Goal: Task Accomplishment & Management: Manage account settings

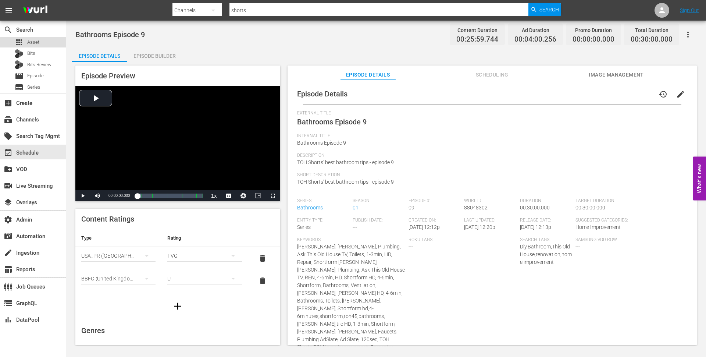
click at [40, 44] on div "apps Asset" at bounding box center [33, 42] width 66 height 10
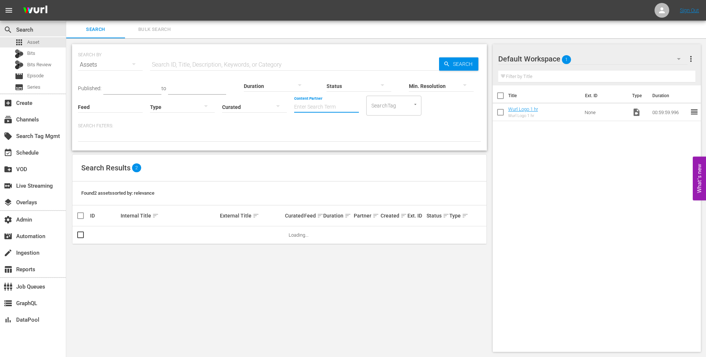
click at [317, 105] on input "Content Partner" at bounding box center [326, 107] width 65 height 26
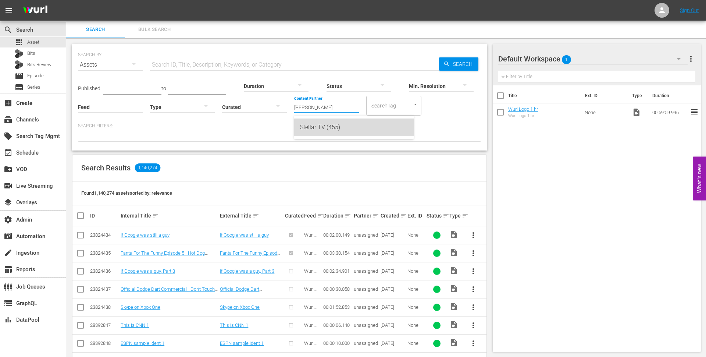
click at [342, 121] on div "Stellar TV (455)" at bounding box center [354, 127] width 108 height 18
type input "Stellar TV (455)"
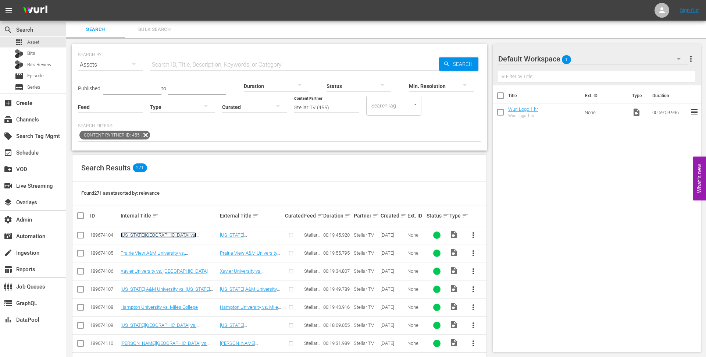
click at [167, 233] on link "[US_STATE][GEOGRAPHIC_DATA] vs. [US_STATE] A&T University" at bounding box center [159, 237] width 76 height 11
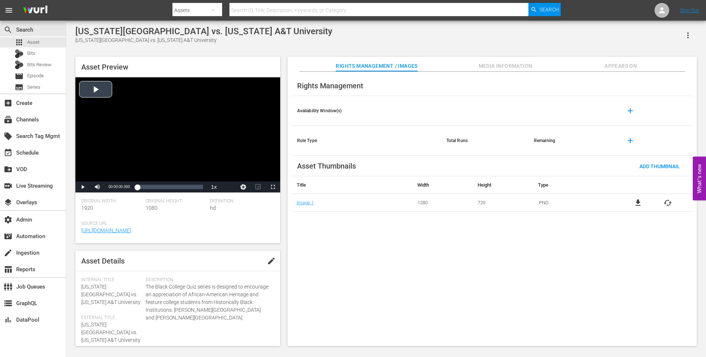
click at [103, 84] on div "Video Player" at bounding box center [177, 129] width 205 height 104
click at [154, 187] on div "Loaded : 3.54% 00:05:33.123 00:00:04.403" at bounding box center [169, 186] width 65 height 7
click at [167, 187] on div "Loaded : 27.85% 00:08:52.997 00:05:08.138" at bounding box center [169, 186] width 65 height 7
click at [185, 185] on div "00:14:26.121" at bounding box center [185, 186] width 0 height 7
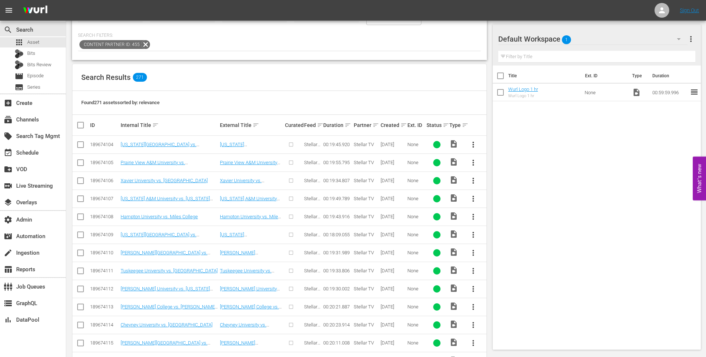
scroll to position [94, 0]
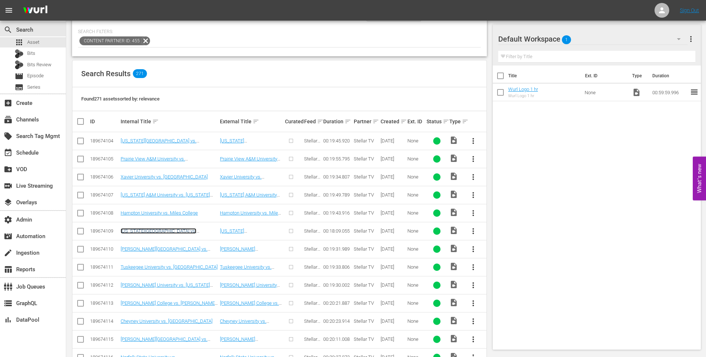
click at [146, 230] on link "[US_STATE][GEOGRAPHIC_DATA] vs. [PERSON_NAME][GEOGRAPHIC_DATA]" at bounding box center [161, 233] width 80 height 11
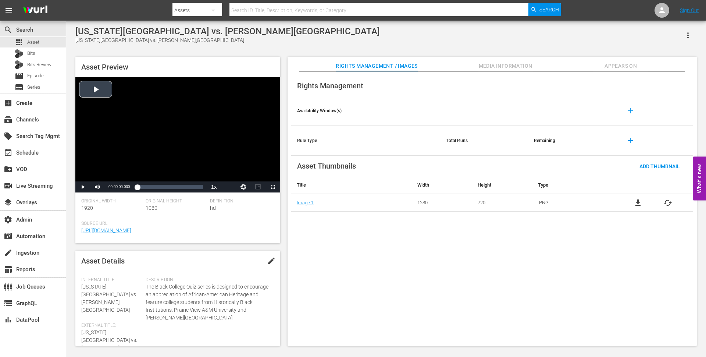
click at [98, 86] on div "Video Player" at bounding box center [177, 129] width 205 height 104
click at [157, 185] on div "Loaded : 2.19% 00:05:24.269 00:00:01.502" at bounding box center [169, 186] width 65 height 7
click at [180, 185] on div "Loaded : 31.42% 00:11:49.721 00:05:32.013" at bounding box center [169, 186] width 65 height 7
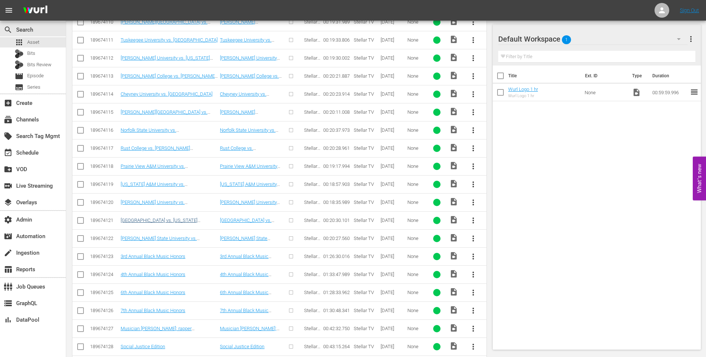
scroll to position [363, 0]
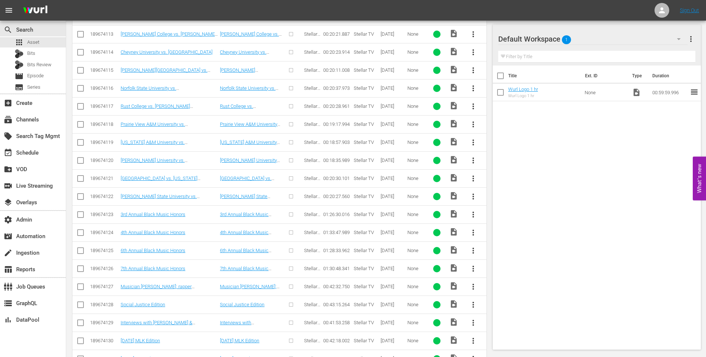
click at [173, 249] on td "6th Annual Black Music Honors" at bounding box center [169, 250] width 99 height 18
click at [173, 248] on link "6th Annual Black Music Honors" at bounding box center [153, 251] width 65 height 6
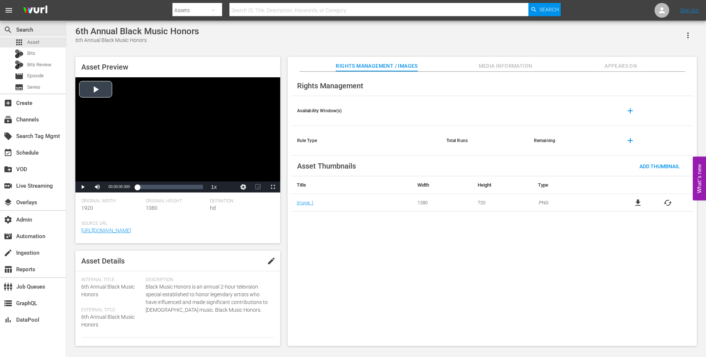
click at [103, 87] on div "Video Player" at bounding box center [177, 129] width 205 height 104
click at [158, 187] on div "Loaded : 0.34% 00:28:51.515 00:00:01.132" at bounding box center [169, 186] width 65 height 7
click at [183, 184] on div "01:02:11.714" at bounding box center [183, 186] width 0 height 7
click at [191, 187] on div "01:13:08.496" at bounding box center [191, 186] width 0 height 7
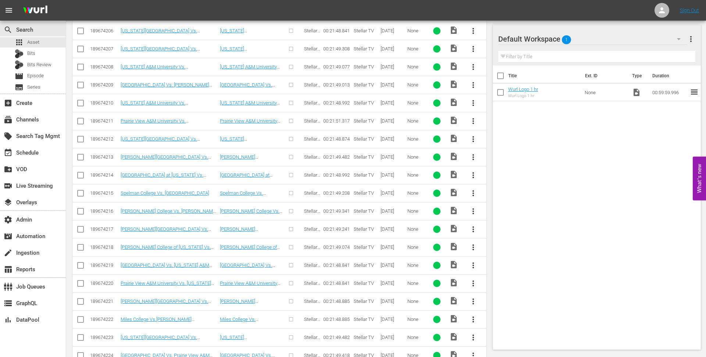
scroll to position [2317, 0]
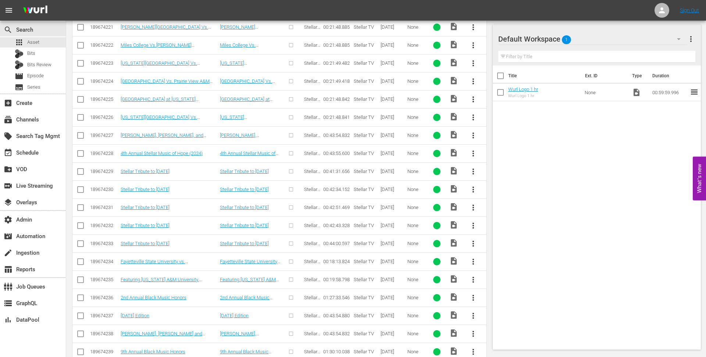
click at [240, 180] on td "Stellar Tribute to [DATE]" at bounding box center [251, 189] width 65 height 18
click at [240, 187] on link "Stellar Tribute to [DATE]" at bounding box center [244, 190] width 49 height 6
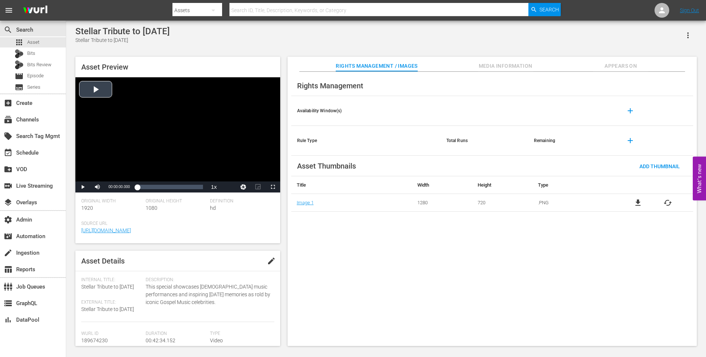
click at [103, 88] on div "Video Player" at bounding box center [177, 129] width 205 height 104
click at [155, 187] on div "00:11:28.760" at bounding box center [155, 186] width 0 height 7
click at [177, 189] on div "00:25:26.783" at bounding box center [177, 186] width 0 height 7
click at [190, 189] on div "Loaded : 60.19% 00:34:26.280 00:25:27.160" at bounding box center [169, 186] width 65 height 7
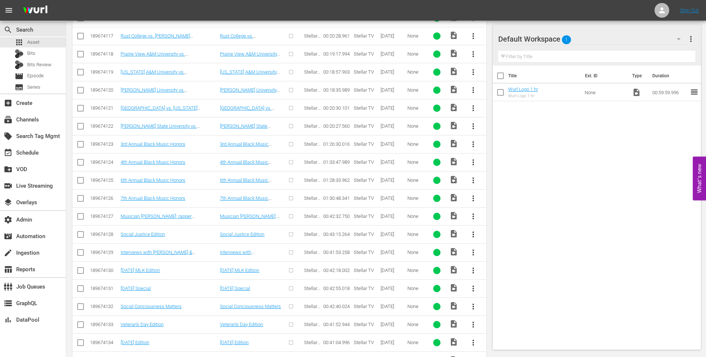
scroll to position [432, 0]
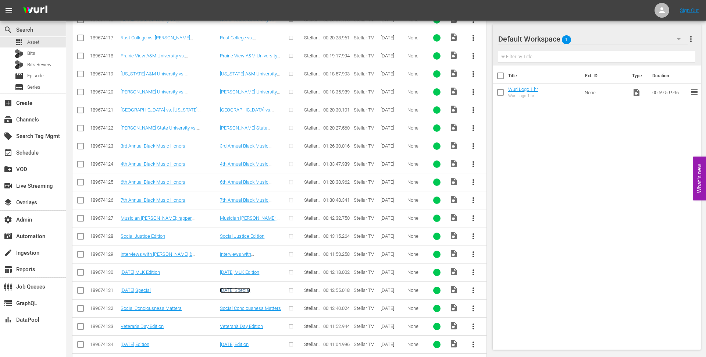
click at [228, 287] on link "[DATE] Special" at bounding box center [235, 290] width 30 height 6
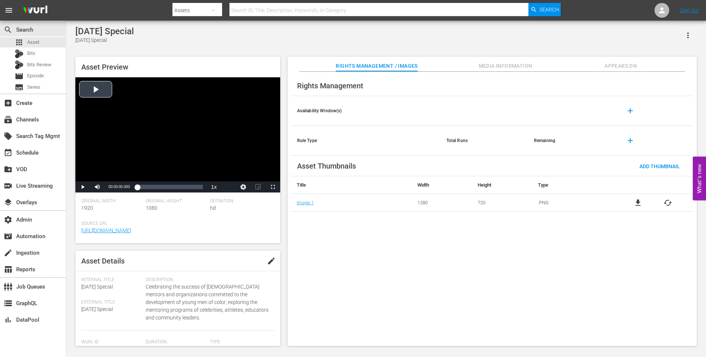
click at [97, 87] on div "Video Player" at bounding box center [177, 129] width 205 height 104
click at [148, 185] on div "00:07:13.991" at bounding box center [148, 186] width 0 height 7
click at [167, 191] on div "Loaded : 17.25% 00:19:31.777 00:07:14.549" at bounding box center [170, 186] width 73 height 11
click at [183, 191] on div "00:30:08.299" at bounding box center [183, 186] width 0 height 7
click at [191, 191] on div "Loaded : 71.14% 00:35:12.093 00:30:10.670" at bounding box center [170, 186] width 73 height 11
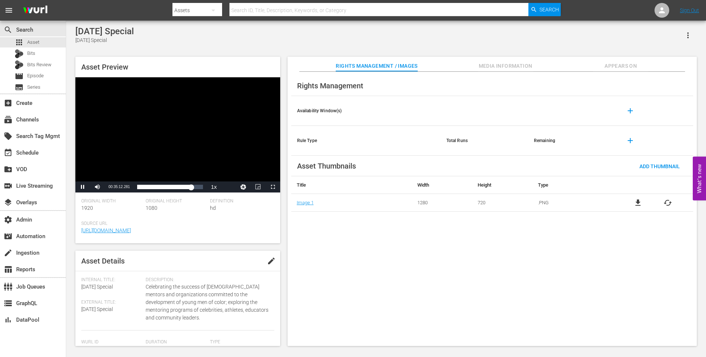
click at [198, 129] on div "Video Player" at bounding box center [177, 129] width 205 height 104
click at [31, 114] on div "subscriptions Channels" at bounding box center [33, 118] width 66 height 15
type input "shorts"
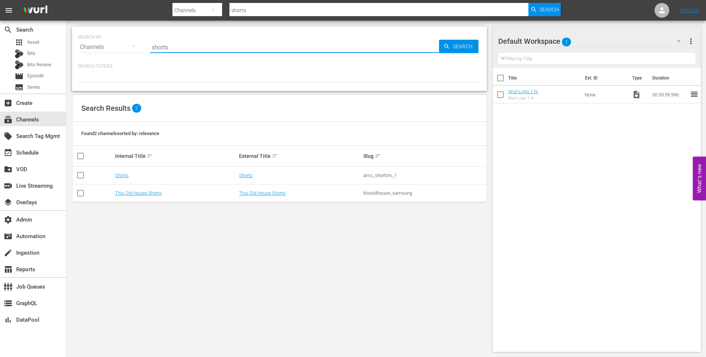
drag, startPoint x: 175, startPoint y: 49, endPoint x: 148, endPoint y: 48, distance: 27.6
click at [148, 48] on div "SEARCH BY Search By Channels Search ID, Title, Description, Keywords, or Catego…" at bounding box center [279, 42] width 403 height 26
type input "stromberg"
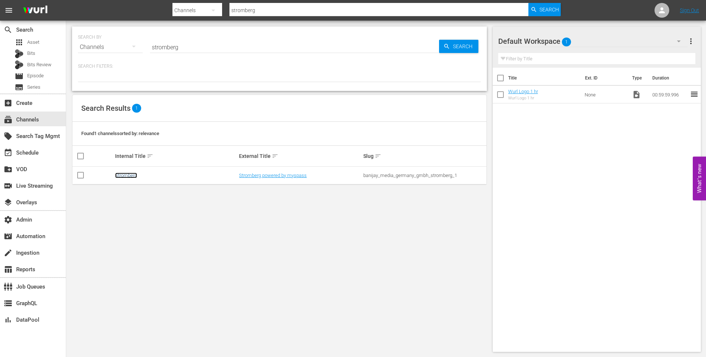
click at [122, 177] on link "Stromberg" at bounding box center [126, 176] width 22 height 6
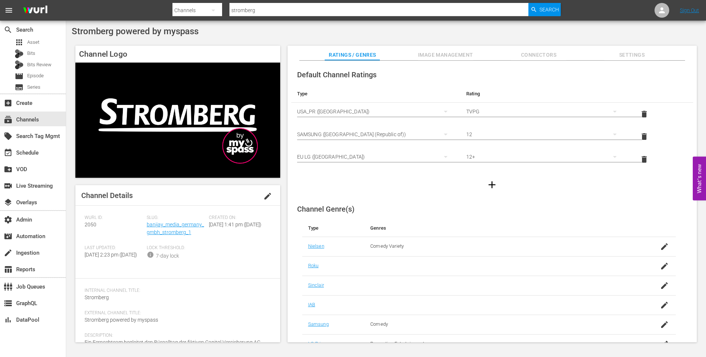
click at [427, 56] on span "Image Management" at bounding box center [445, 54] width 55 height 9
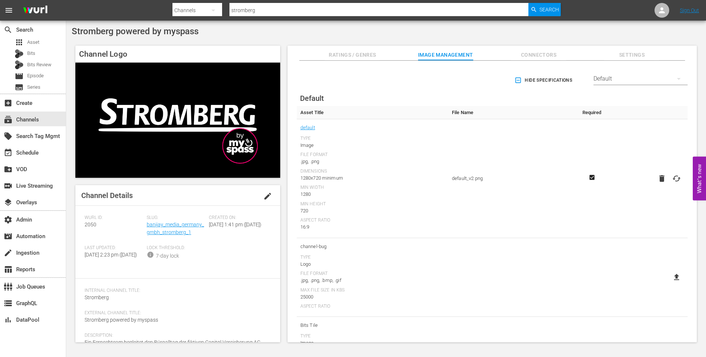
click at [597, 81] on div "Default" at bounding box center [641, 78] width 94 height 21
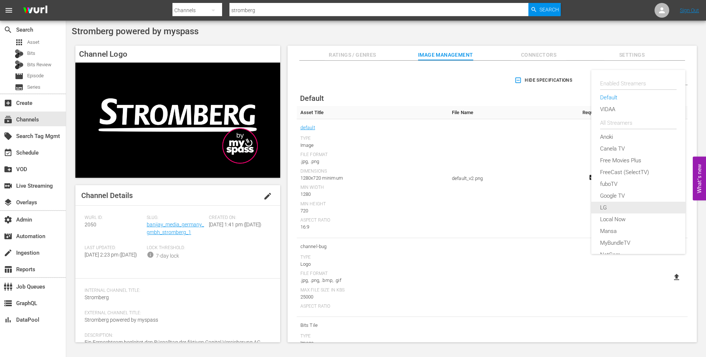
click at [602, 203] on div "LG" at bounding box center [638, 208] width 77 height 12
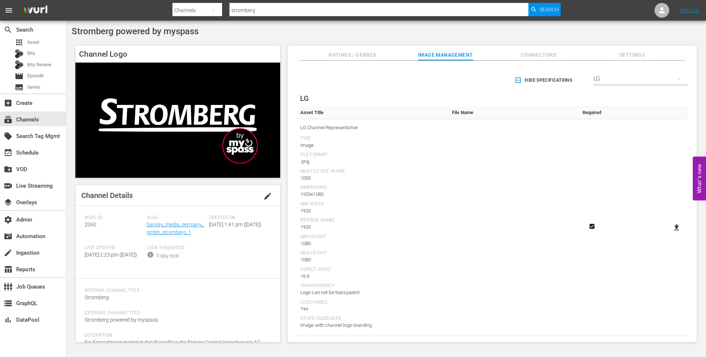
click at [674, 228] on icon at bounding box center [676, 227] width 5 height 6
click at [670, 234] on input "file" at bounding box center [670, 234] width 0 height 0
type input "C:\fakepath\Stromberg_LG-Thumbnail_neu [PERSON_NAME].png"
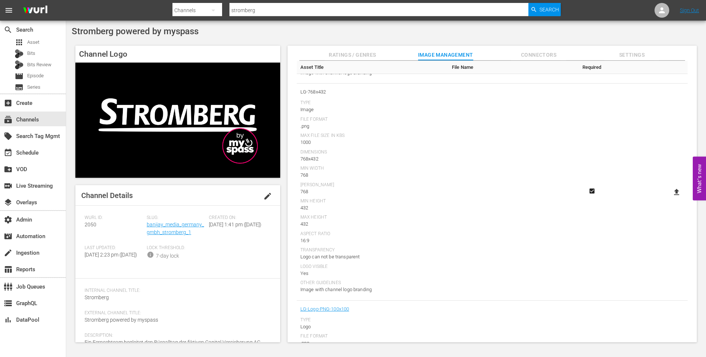
scroll to position [696, 0]
click at [677, 182] on icon at bounding box center [676, 182] width 9 height 9
click at [670, 188] on input "file" at bounding box center [670, 188] width 0 height 0
type input "C:\fakepath\Stromberg_LG-768x432 [PERSON_NAME] (1).png"
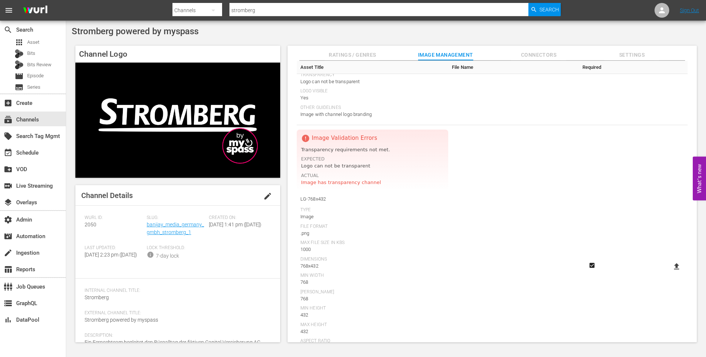
scroll to position [636, 0]
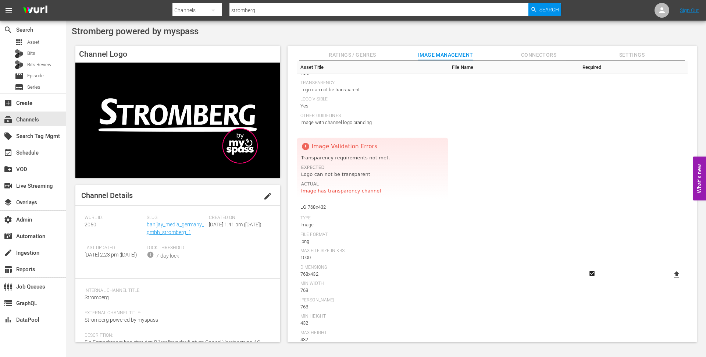
click at [257, 18] on div at bounding box center [367, 17] width 388 height 3
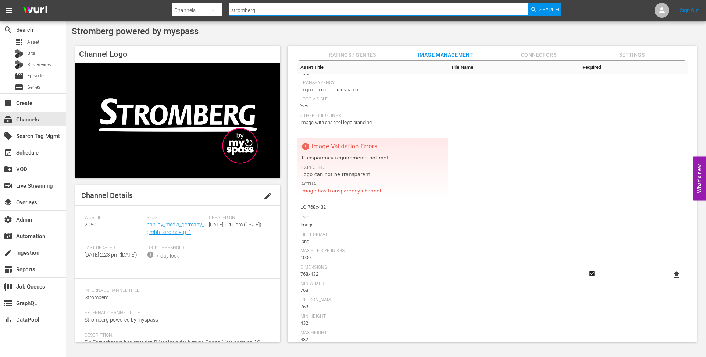
drag, startPoint x: 257, startPoint y: 12, endPoint x: 228, endPoint y: 12, distance: 29.1
click at [228, 12] on div "Search By Channels Search ID, Title, Description, Keywords, or Category strombe…" at bounding box center [367, 10] width 388 height 18
type input "sparklemovies"
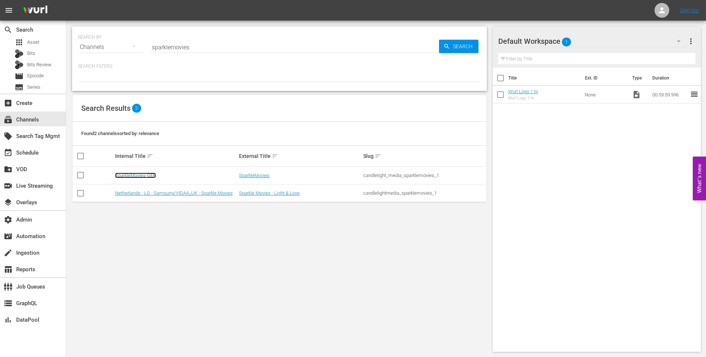
click at [146, 175] on link "SparkleMovies-GER" at bounding box center [135, 176] width 41 height 6
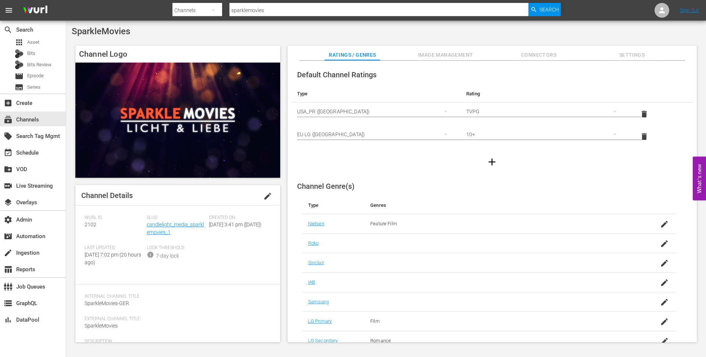
click at [432, 52] on span "Image Management" at bounding box center [445, 54] width 55 height 9
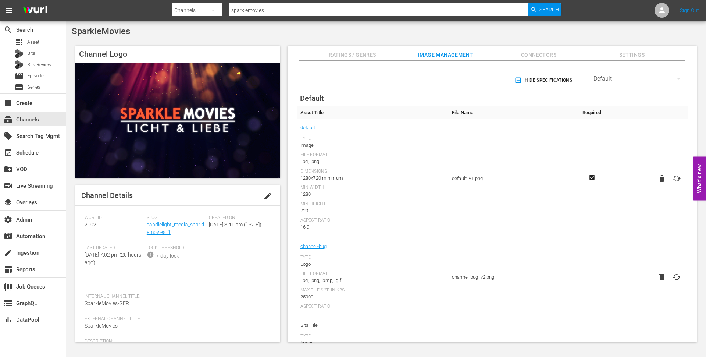
click at [597, 76] on div "Default" at bounding box center [641, 78] width 94 height 21
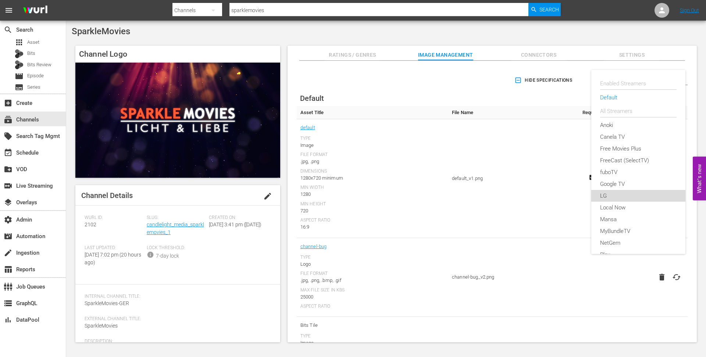
click at [611, 191] on div "LG" at bounding box center [638, 196] width 77 height 12
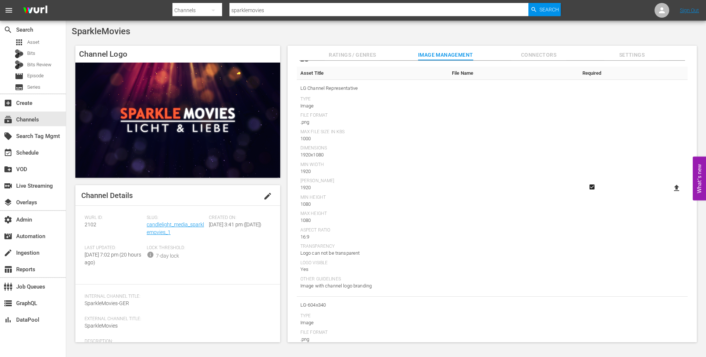
scroll to position [43, 0]
click at [674, 183] on icon at bounding box center [676, 184] width 5 height 6
click at [670, 191] on input "file" at bounding box center [670, 191] width 0 height 0
type input "C:\fakepath\LG-Thumbnail_Update_v2 [PERSON_NAME].png"
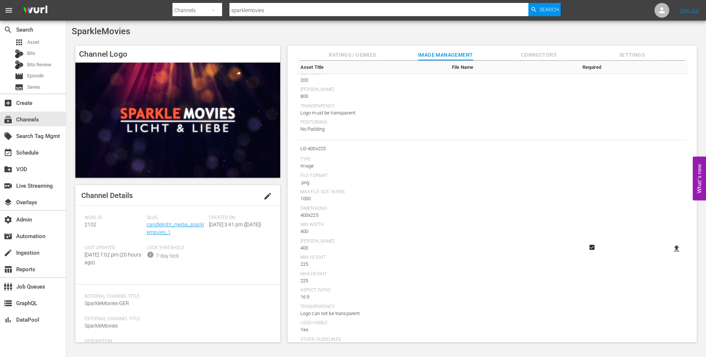
scroll to position [1086, 0]
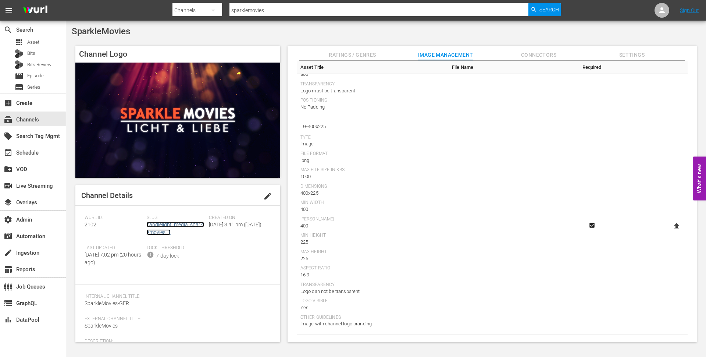
click at [164, 225] on link "candlelight_media_sparklemovies_1" at bounding box center [175, 228] width 57 height 14
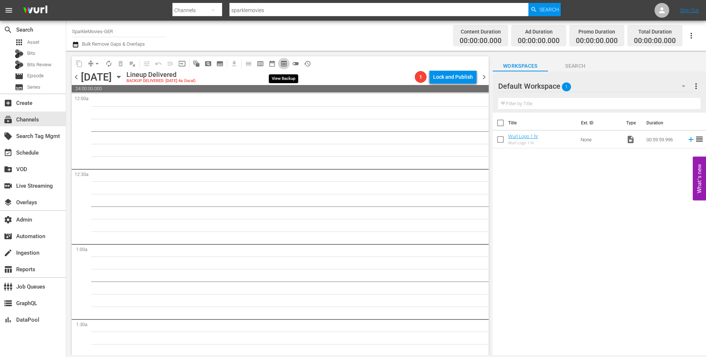
click at [283, 63] on span "preview_outlined" at bounding box center [283, 63] width 7 height 7
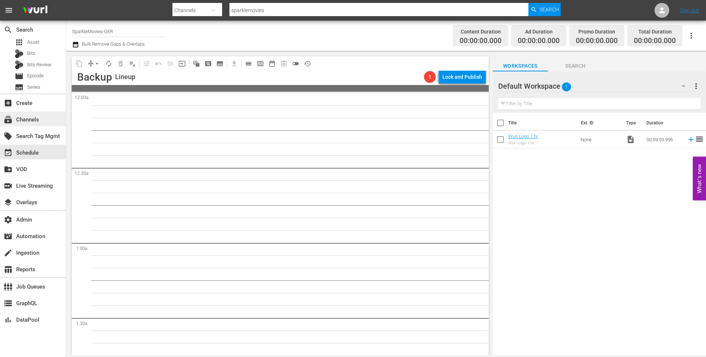
click at [20, 117] on div "subscriptions Channels" at bounding box center [20, 118] width 41 height 7
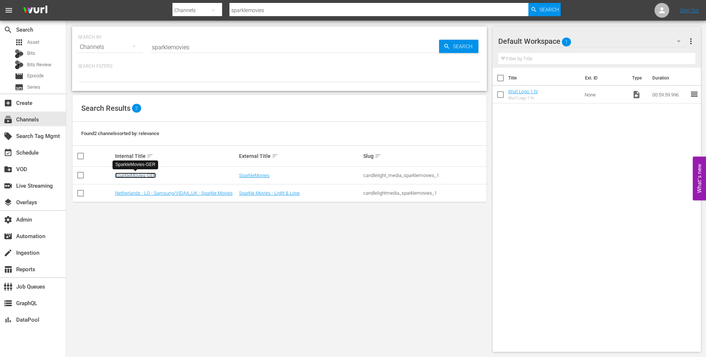
click at [139, 175] on link "SparkleMovies-GER" at bounding box center [135, 176] width 41 height 6
